Goal: Task Accomplishment & Management: Manage account settings

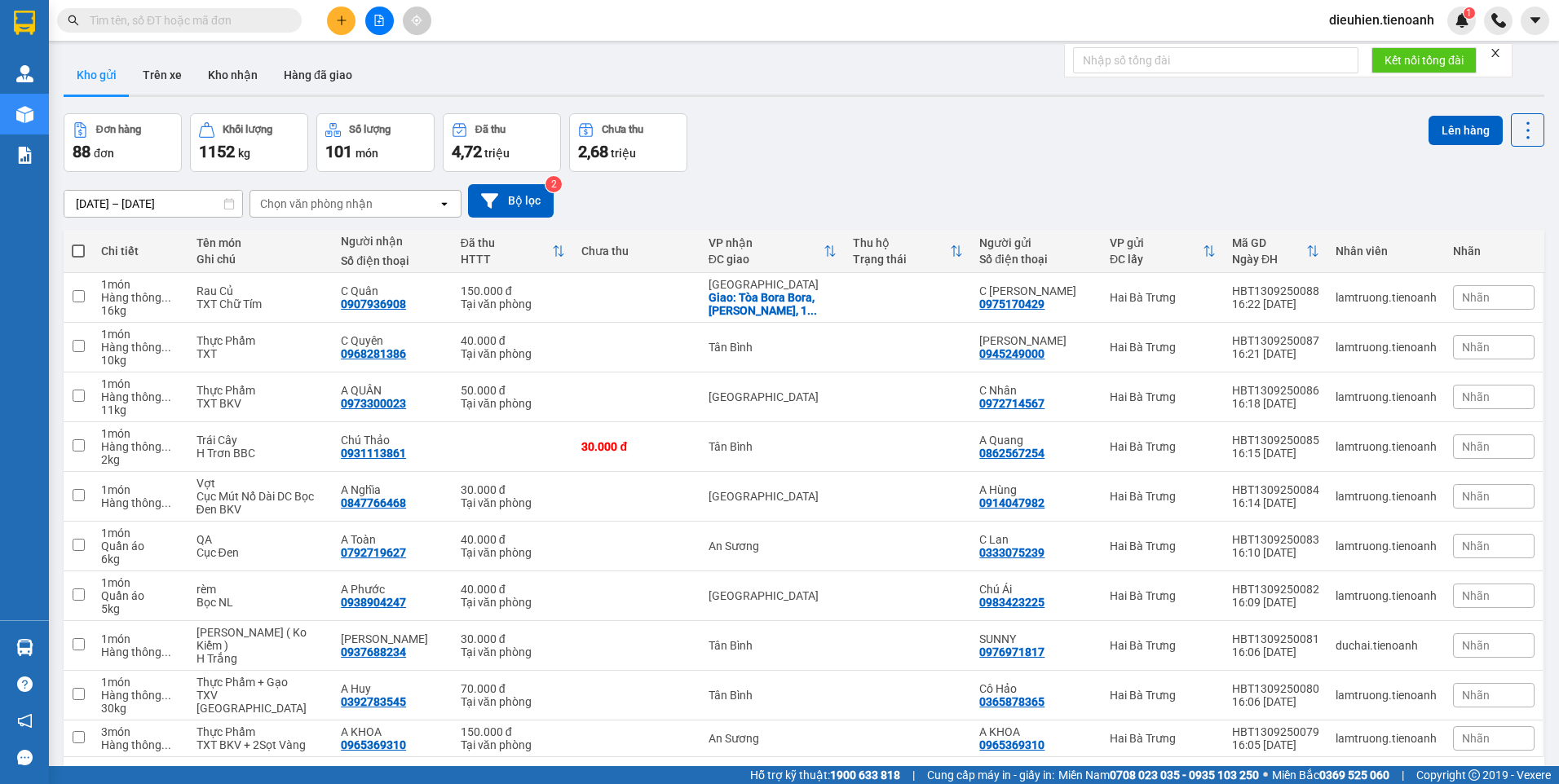
click at [1401, 20] on span "dieuhien.tienoanh" at bounding box center [1382, 20] width 132 height 20
click at [1381, 52] on span "Đăng xuất" at bounding box center [1388, 50] width 97 height 18
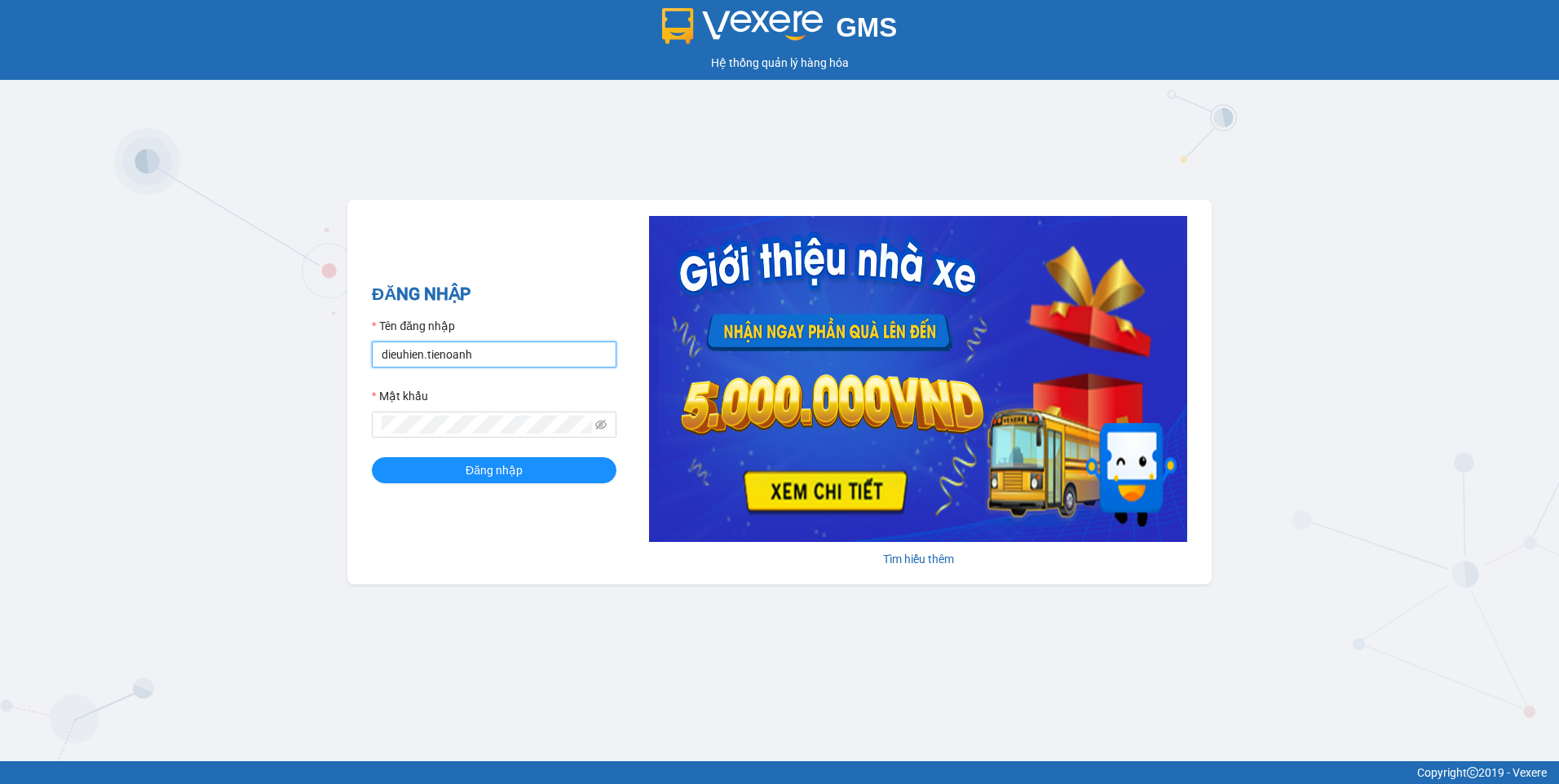
click at [421, 356] on input "dieuhien.tienoanh" at bounding box center [494, 355] width 245 height 26
click at [425, 357] on input "dieuhien.tienoanh" at bounding box center [494, 355] width 245 height 26
type input "dieulinh.tienoanh"
click at [374, 437] on span at bounding box center [494, 424] width 245 height 26
click at [397, 464] on button "Đăng nhập" at bounding box center [494, 471] width 245 height 26
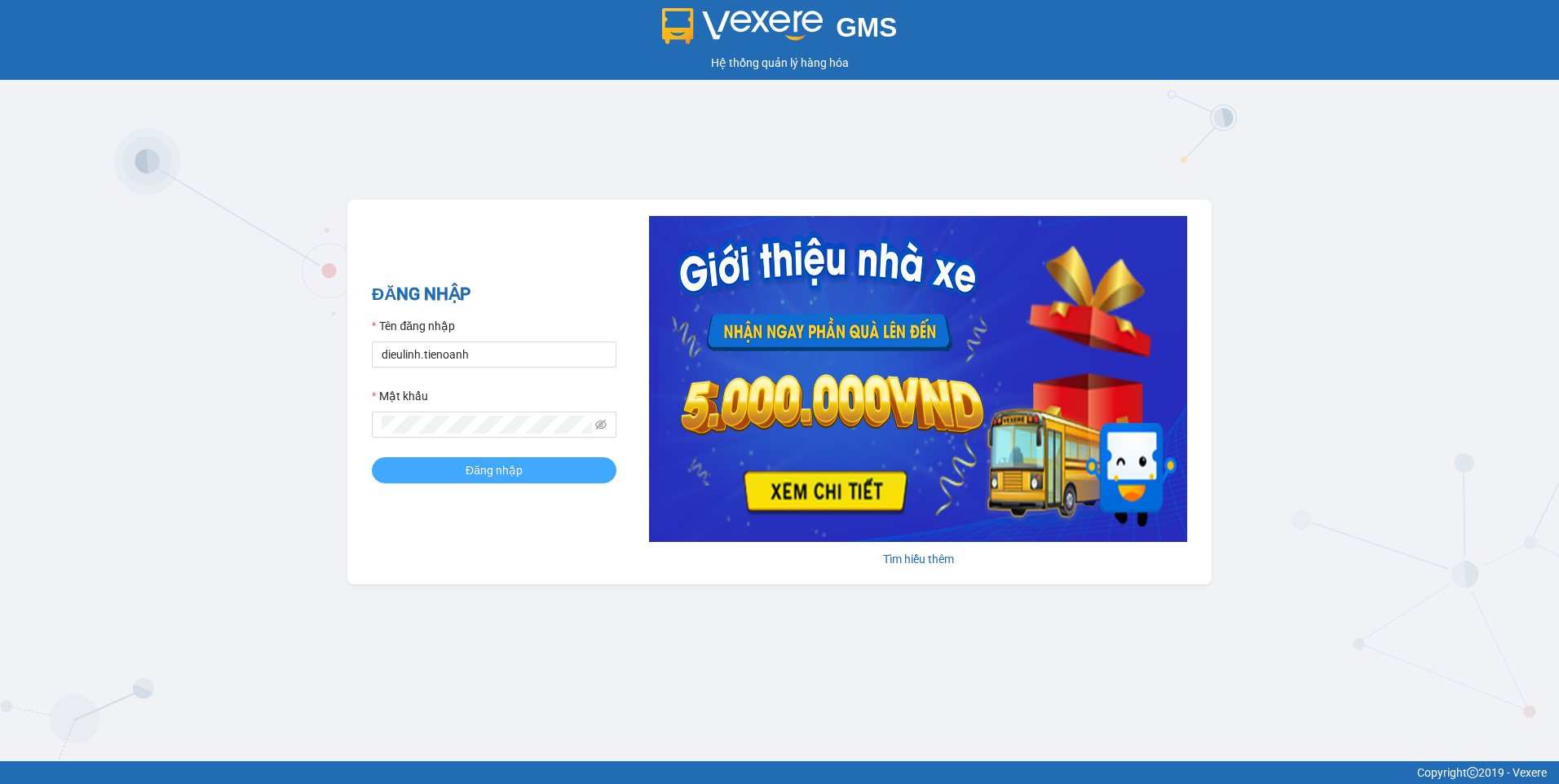
click at [382, 474] on button "Đăng nhập" at bounding box center [494, 471] width 245 height 26
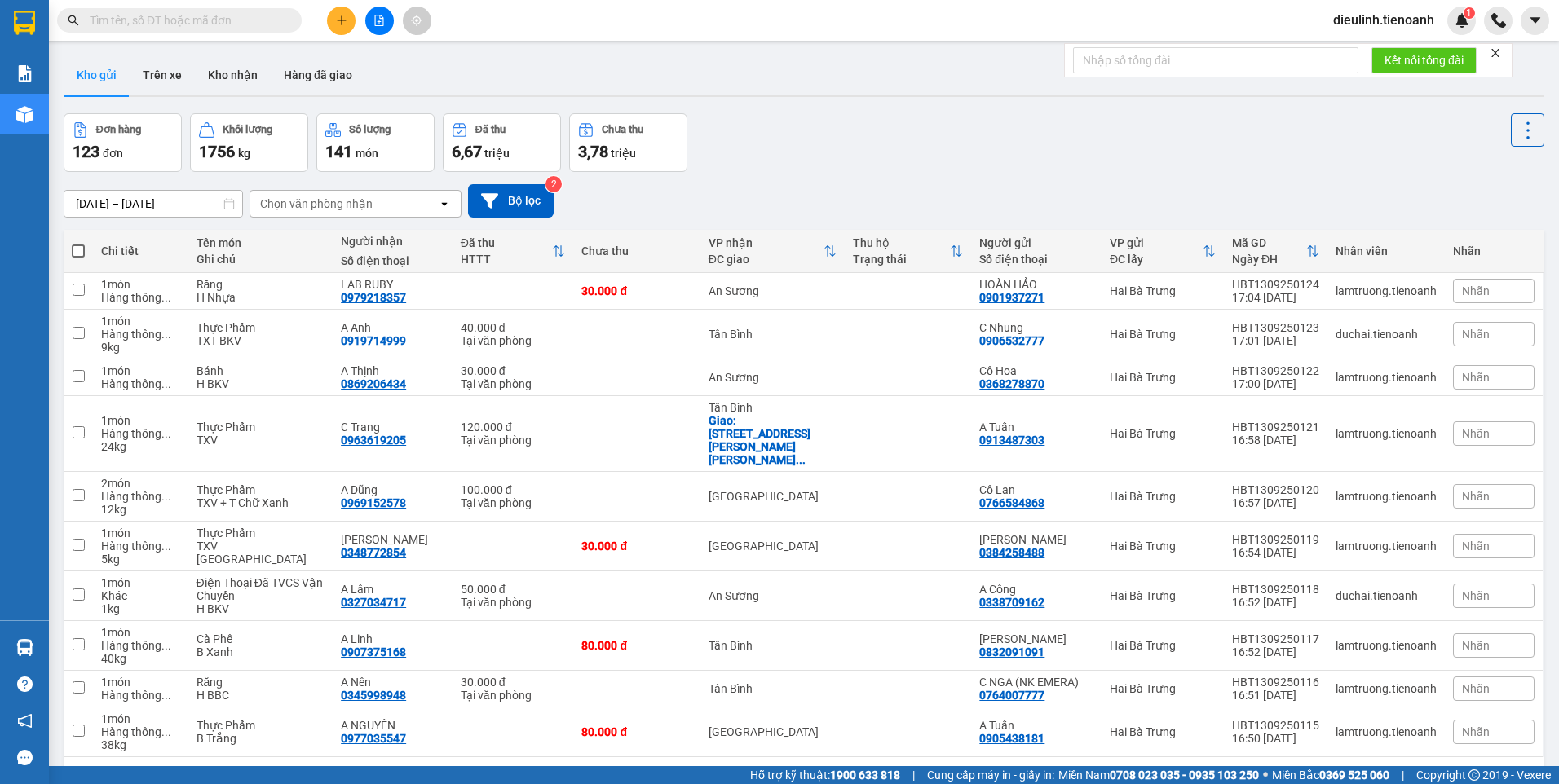
click at [1389, 23] on span "dieulinh.tienoanh" at bounding box center [1383, 20] width 127 height 20
click at [1387, 51] on span "Đăng xuất" at bounding box center [1390, 50] width 94 height 18
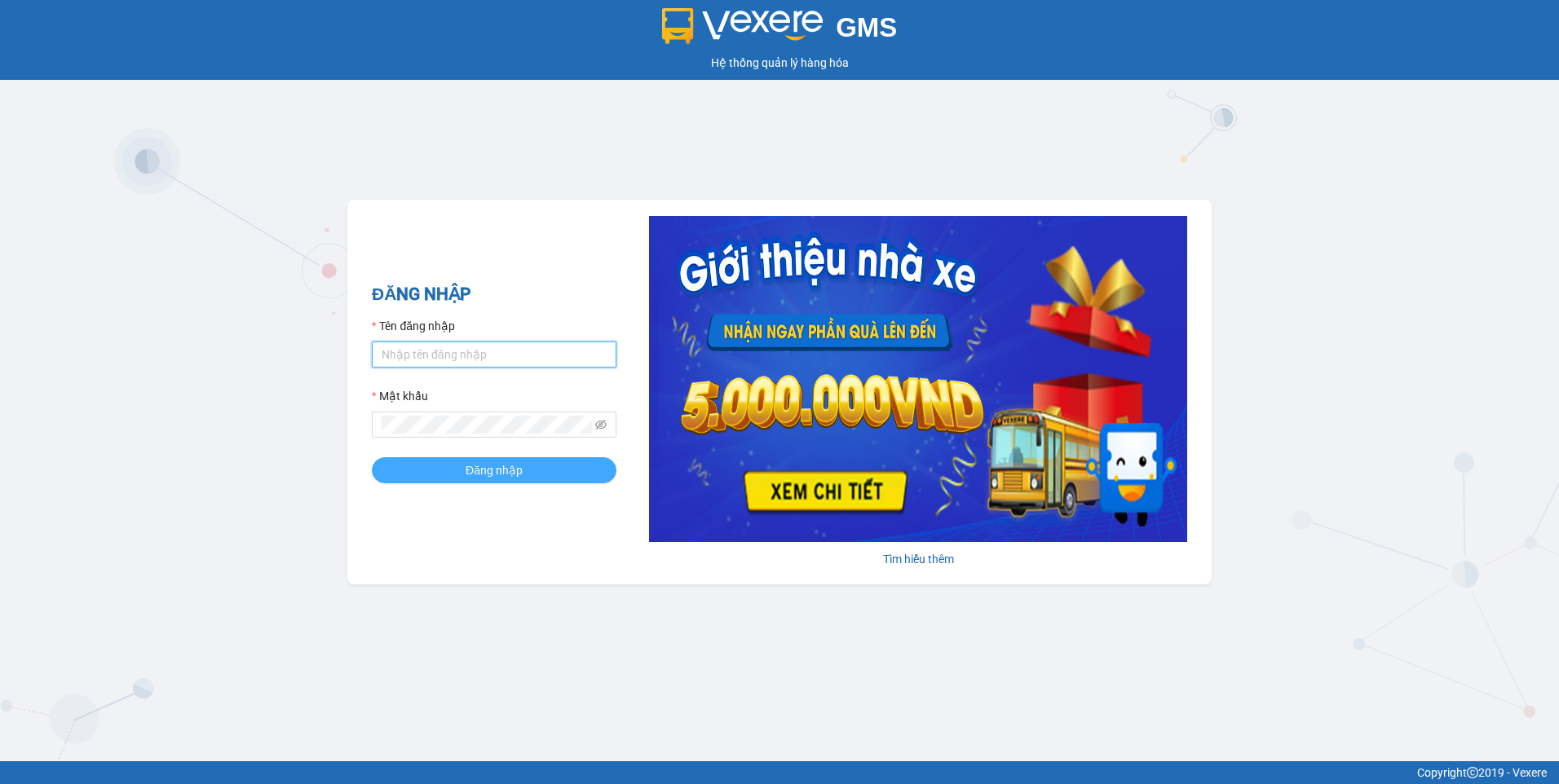
type input "dieuhien.tienoanh"
click at [513, 473] on span "Đăng nhập" at bounding box center [494, 470] width 57 height 18
